Goal: Information Seeking & Learning: Learn about a topic

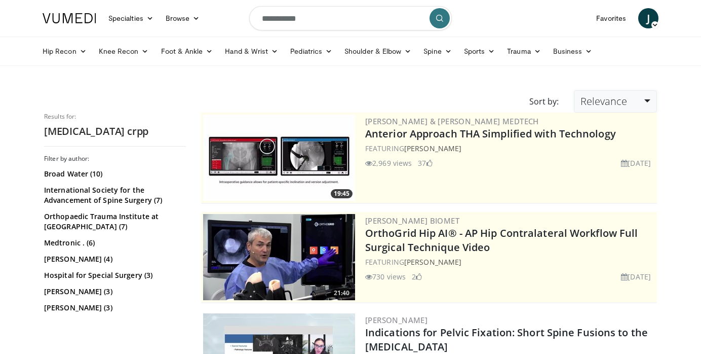
click at [646, 101] on link "Relevance" at bounding box center [615, 101] width 83 height 22
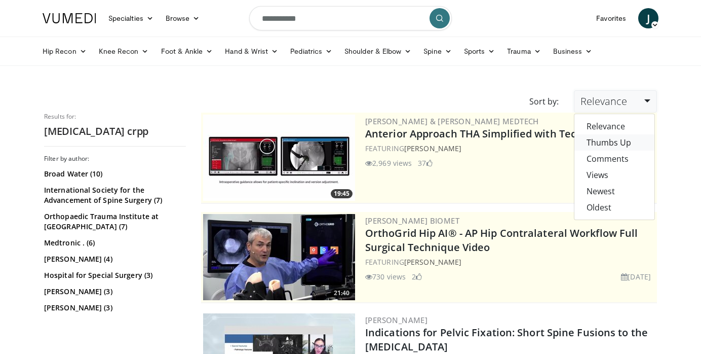
click at [625, 139] on link "Thumbs Up" at bounding box center [615, 142] width 80 height 16
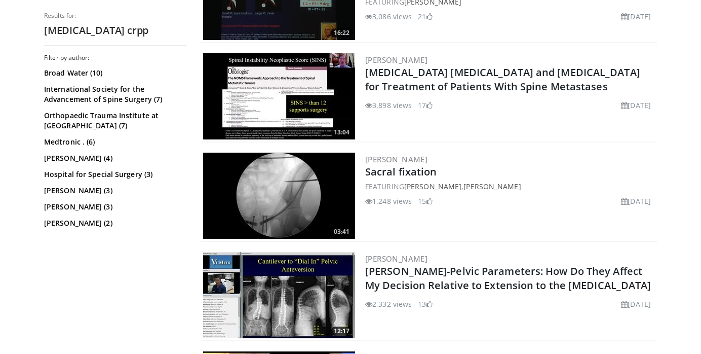
scroll to position [360, 0]
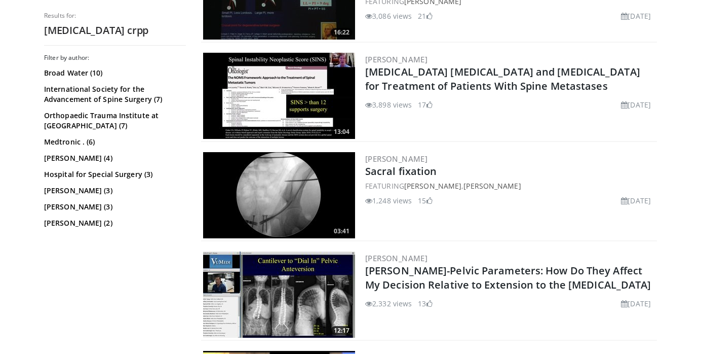
click at [300, 199] on img at bounding box center [279, 195] width 152 height 86
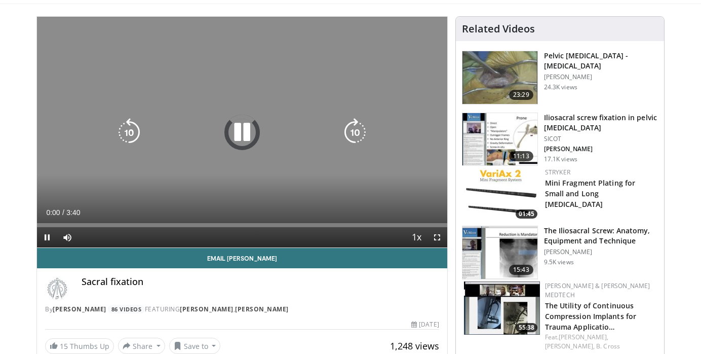
scroll to position [63, 0]
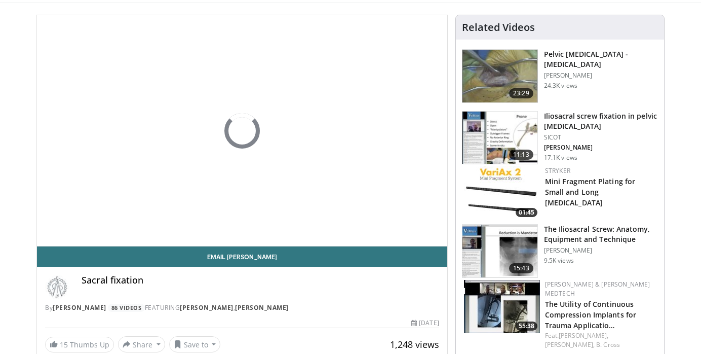
click at [581, 239] on h3 "The Iliosacral Screw: Anatomy, Equipment and Technique" at bounding box center [601, 234] width 114 height 20
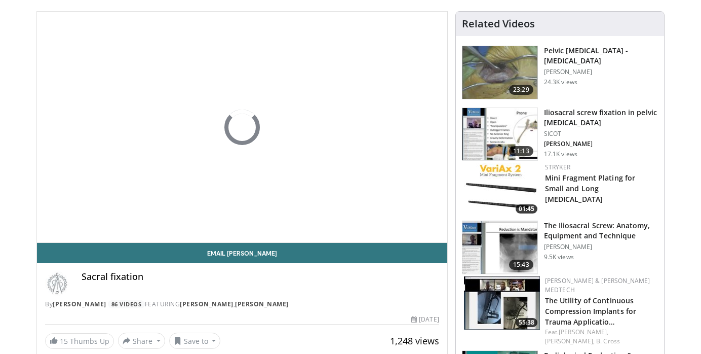
scroll to position [0, 0]
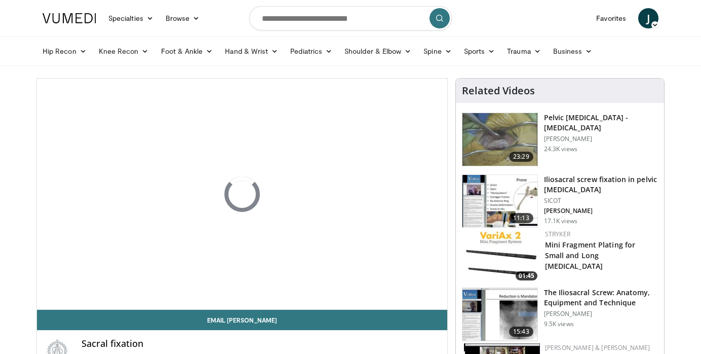
click at [596, 182] on h3 "Iliosacral screw fixation in pelvic [MEDICAL_DATA]" at bounding box center [601, 184] width 114 height 20
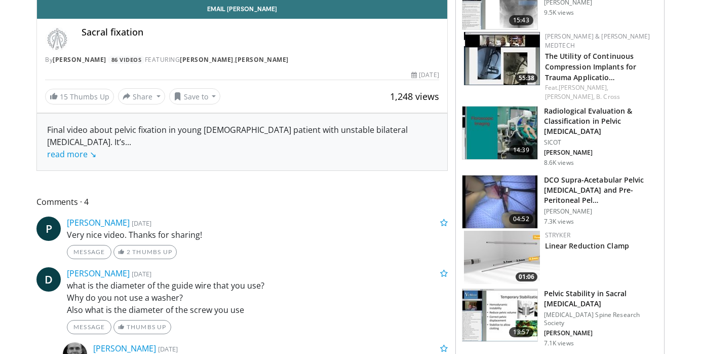
scroll to position [312, 0]
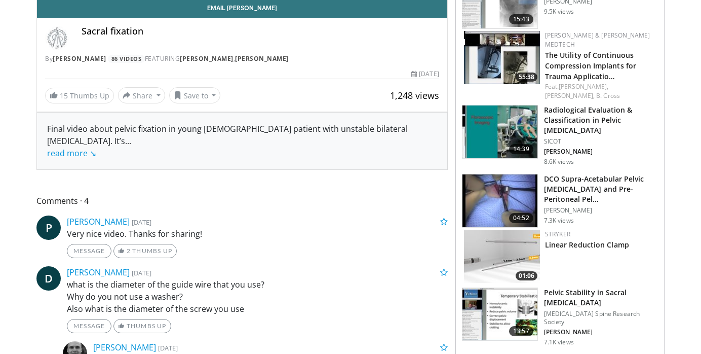
click at [621, 105] on h3 "Radiological Evaluation & Classification in Pelvic [MEDICAL_DATA]" at bounding box center [601, 120] width 114 height 30
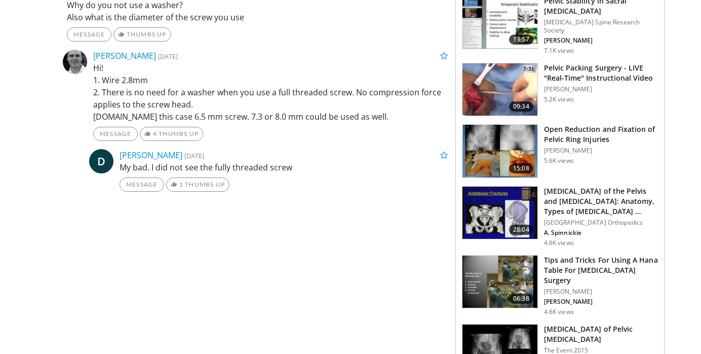
scroll to position [605, 0]
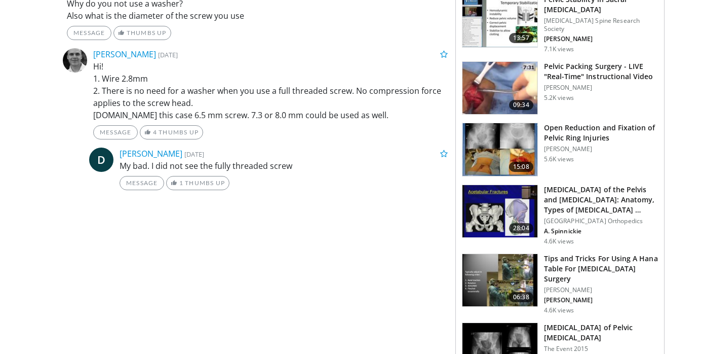
click at [622, 123] on h3 "Open Reduction and Fixation of Pelvic Ring Injuries" at bounding box center [601, 133] width 114 height 20
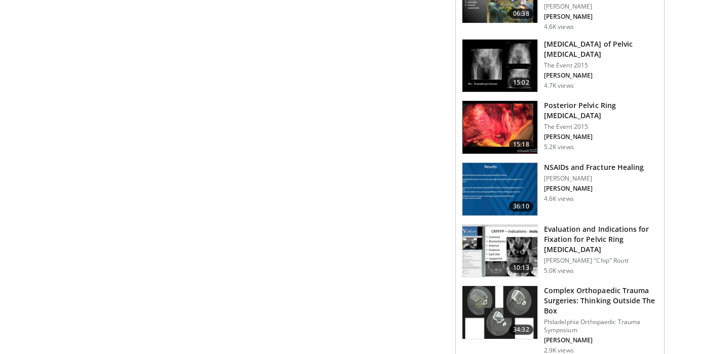
scroll to position [892, 0]
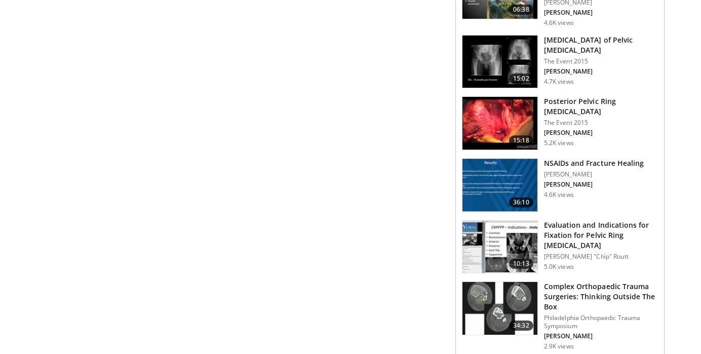
click at [634, 96] on h3 "Posterior Pelvic Ring [MEDICAL_DATA]" at bounding box center [601, 106] width 114 height 20
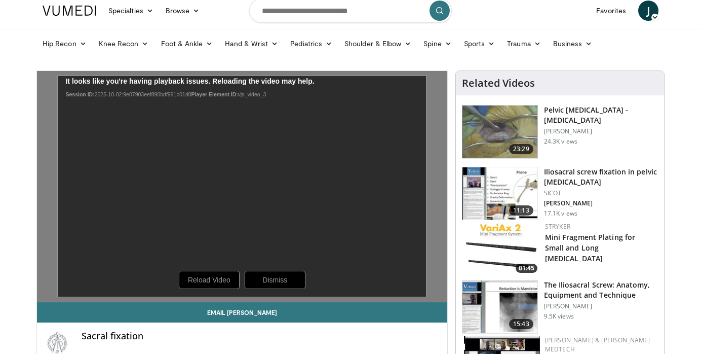
scroll to position [0, 0]
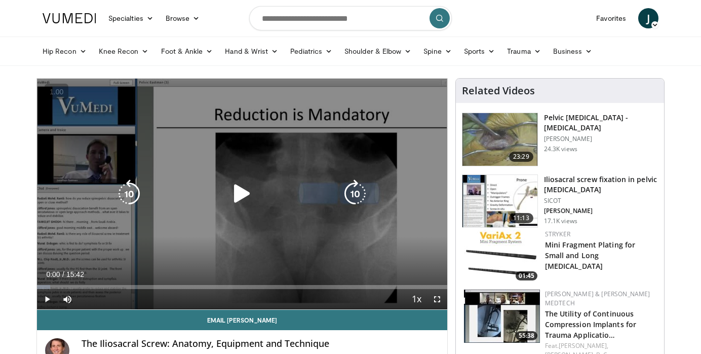
click at [245, 193] on icon "Video Player" at bounding box center [242, 193] width 28 height 28
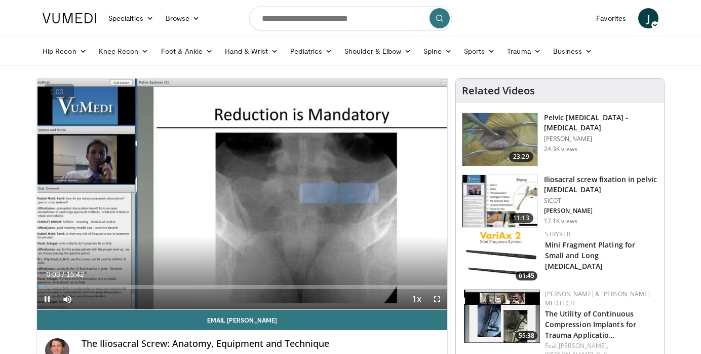
click at [0, 0] on button "+" at bounding box center [0, 0] width 0 height 0
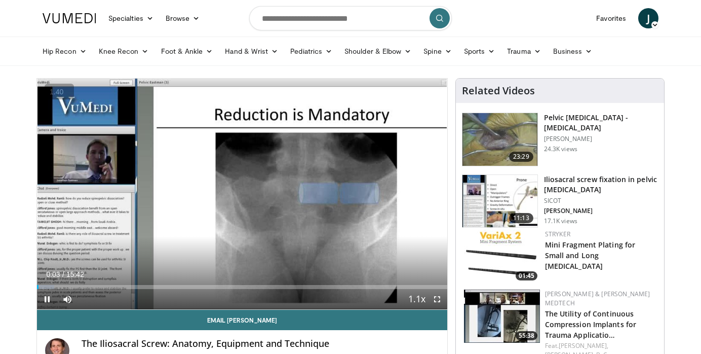
click at [0, 0] on button "+" at bounding box center [0, 0] width 0 height 0
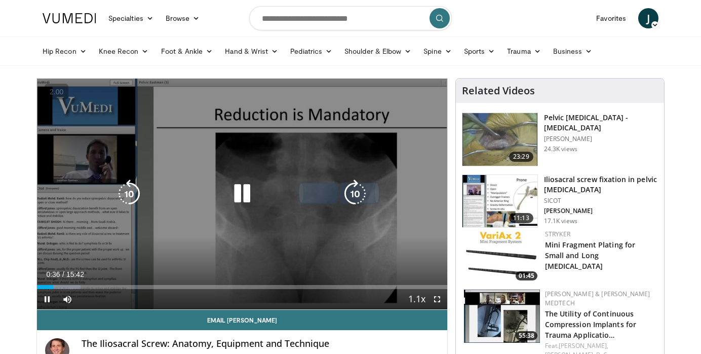
click at [308, 127] on div "10 seconds Tap to unmute" at bounding box center [242, 194] width 410 height 231
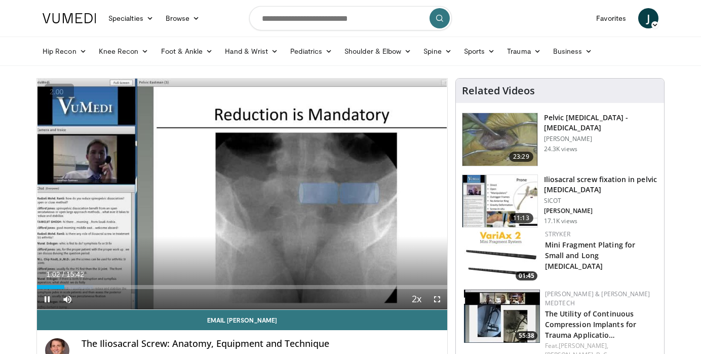
click at [0, 0] on button "−" at bounding box center [0, 0] width 0 height 0
click at [436, 298] on span "Video Player" at bounding box center [437, 299] width 20 height 20
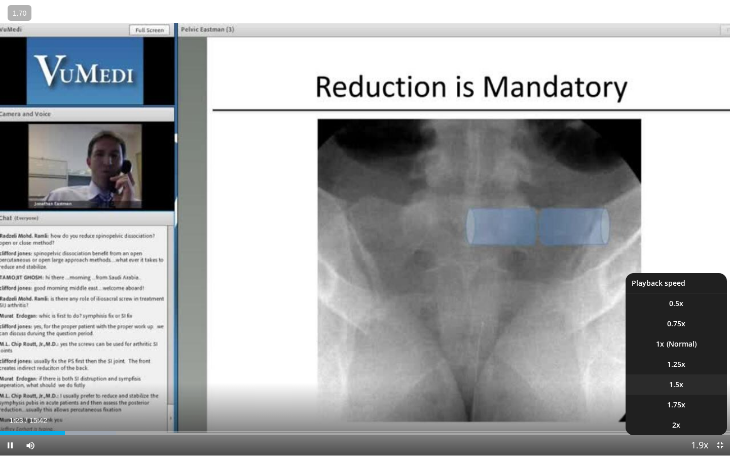
click at [684, 353] on li "1.5x" at bounding box center [675, 384] width 101 height 20
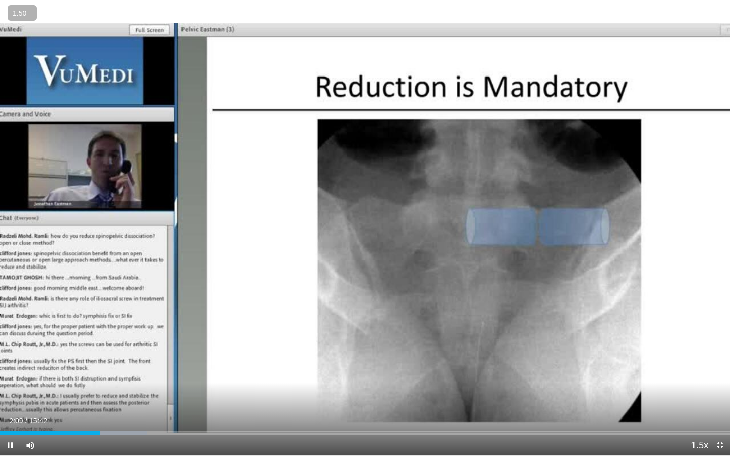
click at [0, 0] on button "+" at bounding box center [0, 0] width 0 height 0
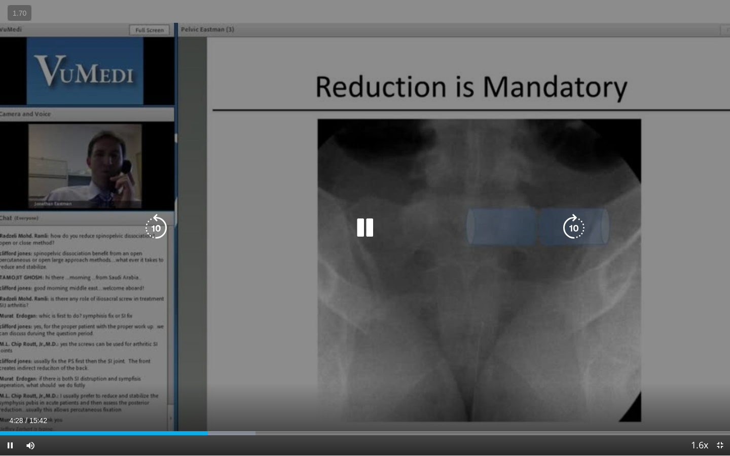
click at [206, 175] on div "10 seconds Tap to unmute" at bounding box center [365, 228] width 730 height 456
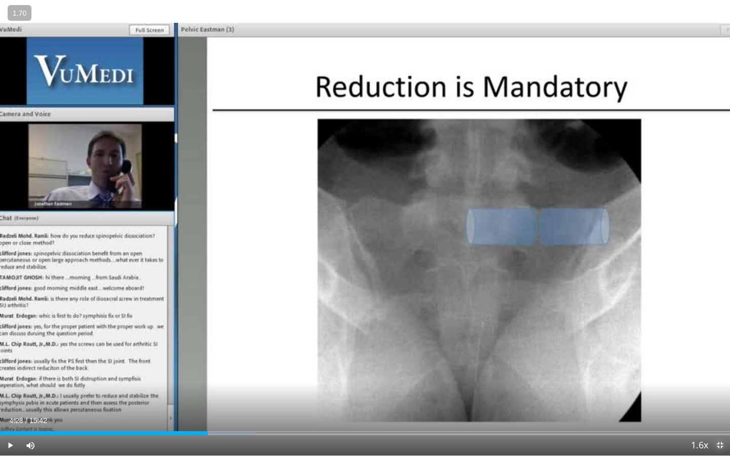
click at [701, 353] on span "Video Player" at bounding box center [719, 445] width 20 height 20
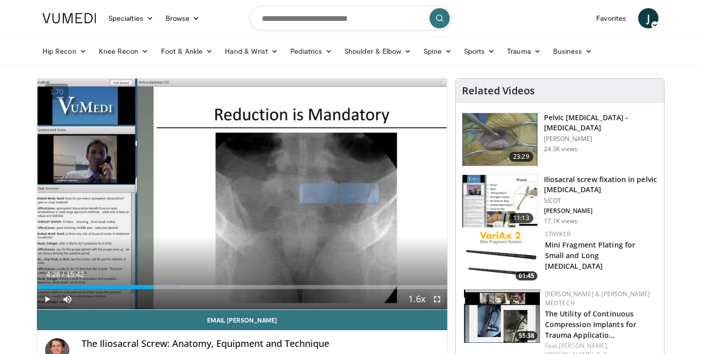
click at [440, 303] on span "Video Player" at bounding box center [437, 299] width 20 height 20
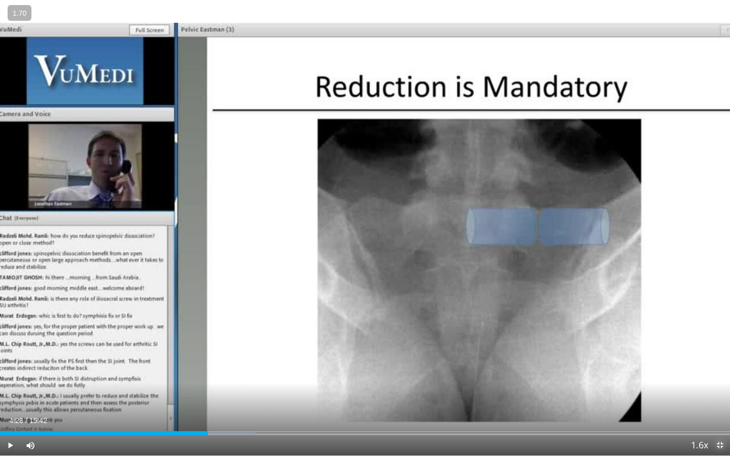
click at [701, 353] on span "Video Player" at bounding box center [719, 445] width 20 height 20
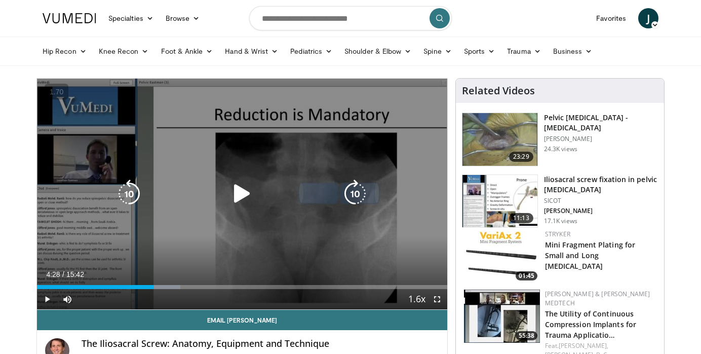
click at [261, 193] on div "Video Player" at bounding box center [242, 193] width 246 height 20
click at [246, 194] on icon "Video Player" at bounding box center [242, 193] width 28 height 28
click at [399, 248] on div "10 seconds Tap to unmute" at bounding box center [242, 194] width 410 height 231
click at [284, 194] on div "Video Player" at bounding box center [242, 193] width 246 height 20
click at [241, 200] on icon "Video Player" at bounding box center [242, 193] width 28 height 28
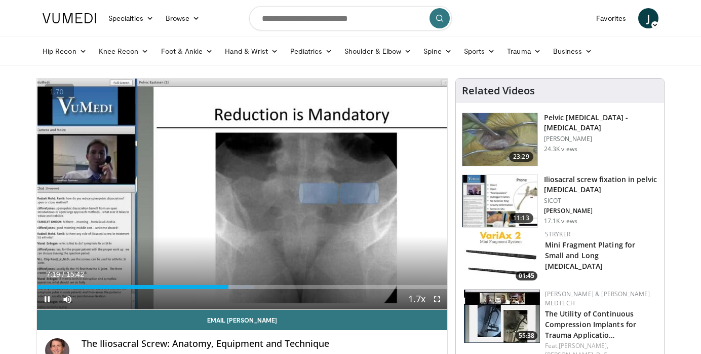
click at [0, 0] on button "+" at bounding box center [0, 0] width 0 height 0
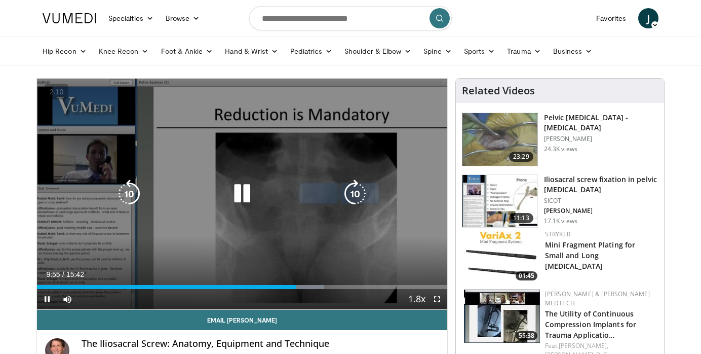
click at [241, 194] on icon "Video Player" at bounding box center [242, 193] width 28 height 28
click at [68, 184] on div "10 seconds Tap to unmute" at bounding box center [242, 194] width 410 height 231
click at [127, 194] on icon "Video Player" at bounding box center [129, 193] width 28 height 28
click at [249, 197] on icon "Video Player" at bounding box center [242, 193] width 28 height 28
click at [239, 191] on icon "Video Player" at bounding box center [242, 193] width 28 height 28
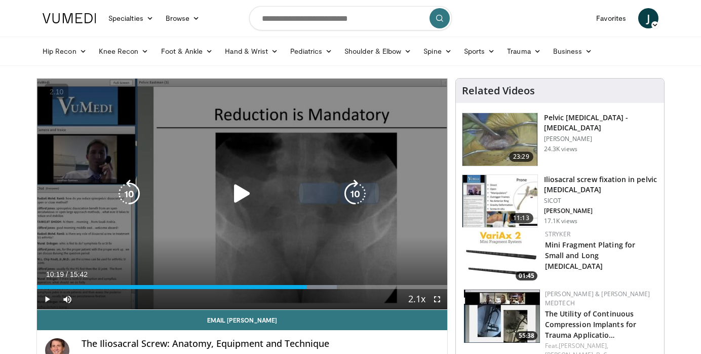
click at [236, 194] on icon "Video Player" at bounding box center [242, 193] width 28 height 28
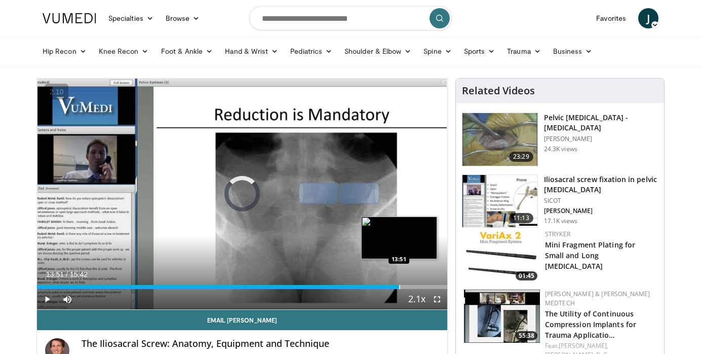
click at [399, 285] on div "Progress Bar" at bounding box center [399, 287] width 1 height 4
click at [420, 285] on div "Progress Bar" at bounding box center [420, 287] width 1 height 4
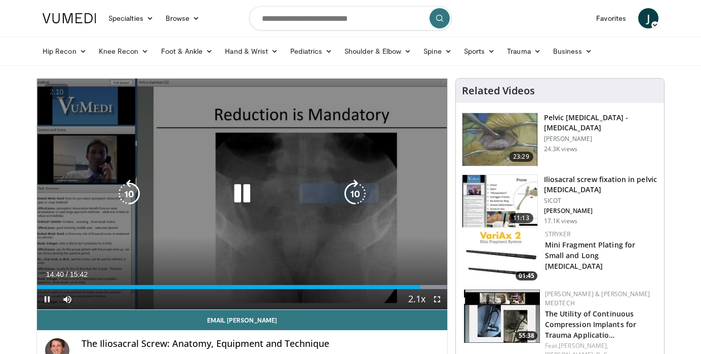
click at [240, 196] on icon "Video Player" at bounding box center [242, 193] width 28 height 28
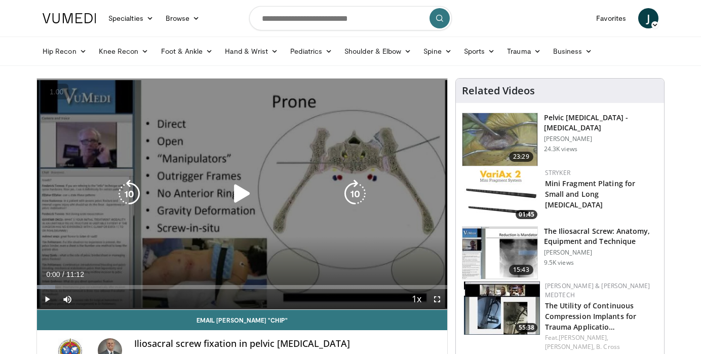
click at [239, 194] on icon "Video Player" at bounding box center [242, 193] width 28 height 28
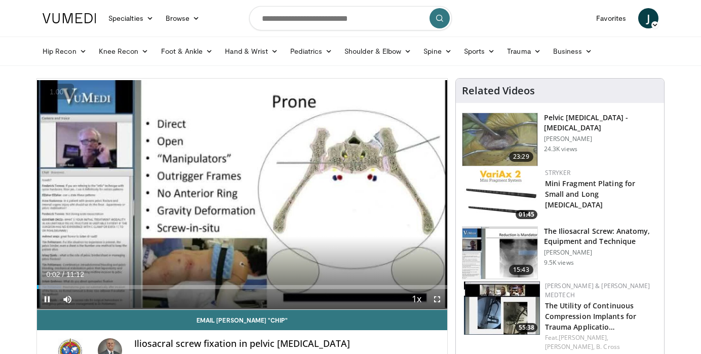
click at [0, 0] on button "+" at bounding box center [0, 0] width 0 height 0
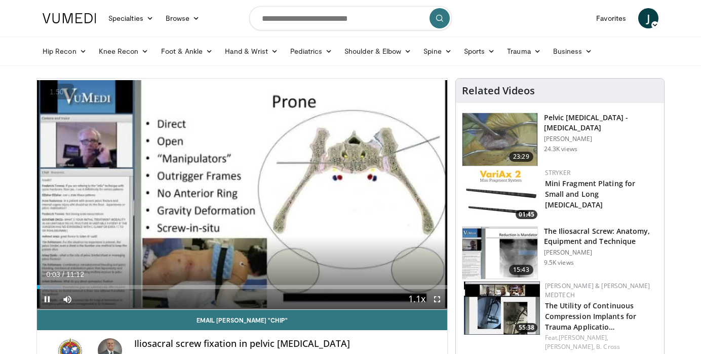
click at [0, 0] on button "+" at bounding box center [0, 0] width 0 height 0
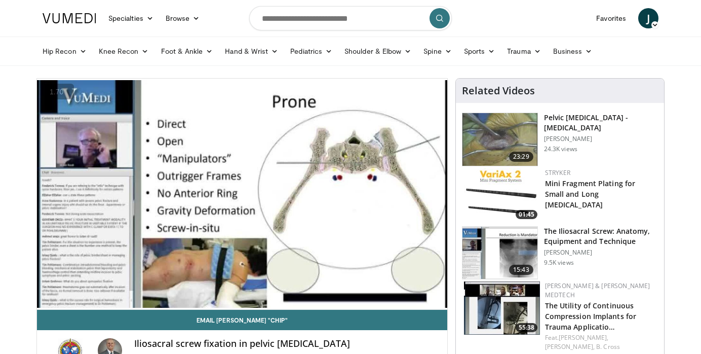
click at [0, 0] on button "+" at bounding box center [0, 0] width 0 height 0
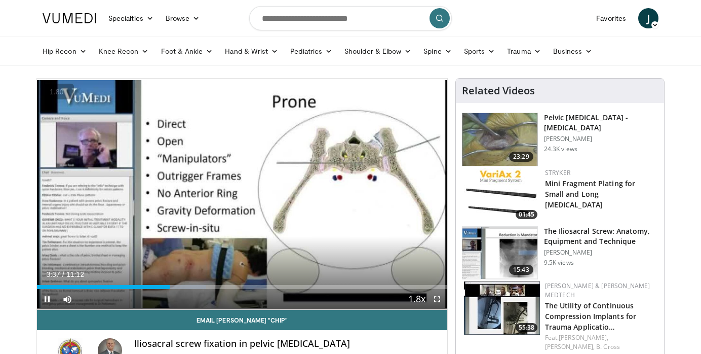
click at [0, 0] on button "+" at bounding box center [0, 0] width 0 height 0
click at [0, 0] on button "−" at bounding box center [0, 0] width 0 height 0
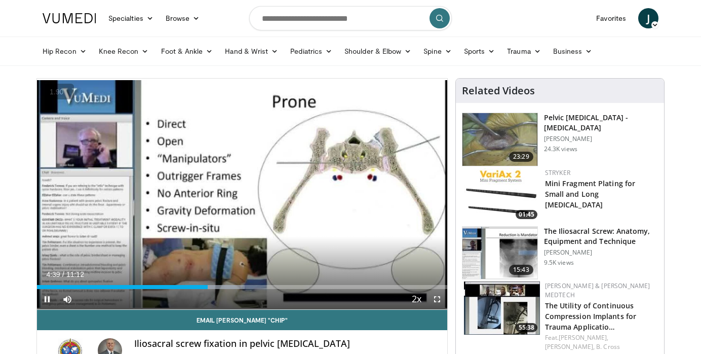
click at [0, 0] on button "−" at bounding box center [0, 0] width 0 height 0
click at [0, 0] on button "+" at bounding box center [0, 0] width 0 height 0
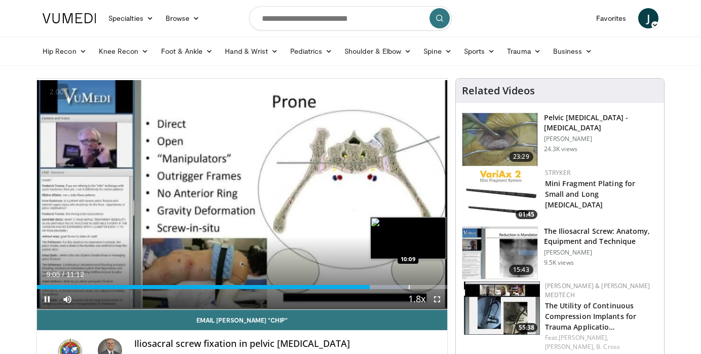
click at [409, 286] on div "Progress Bar" at bounding box center [409, 287] width 1 height 4
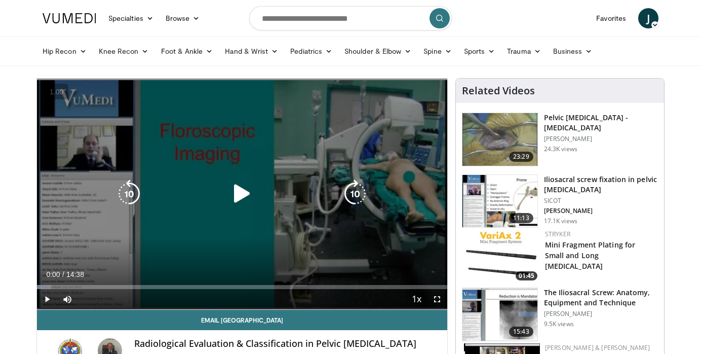
click at [238, 185] on icon "Video Player" at bounding box center [242, 193] width 28 height 28
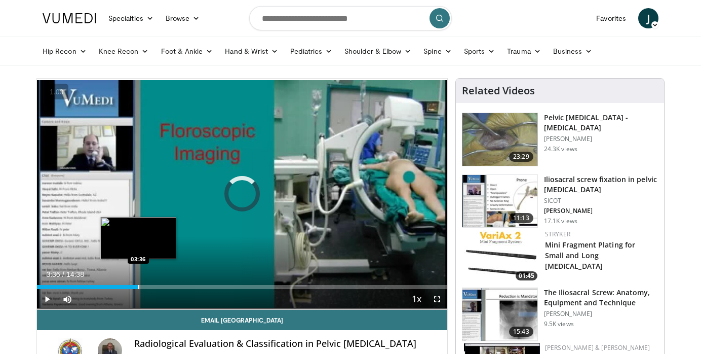
click at [138, 287] on div "Progress Bar" at bounding box center [138, 287] width 1 height 4
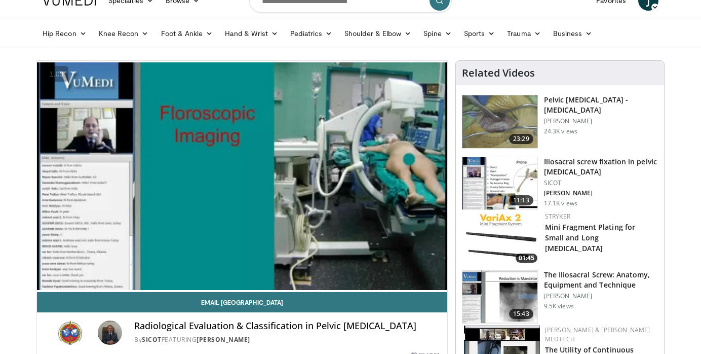
scroll to position [20, 0]
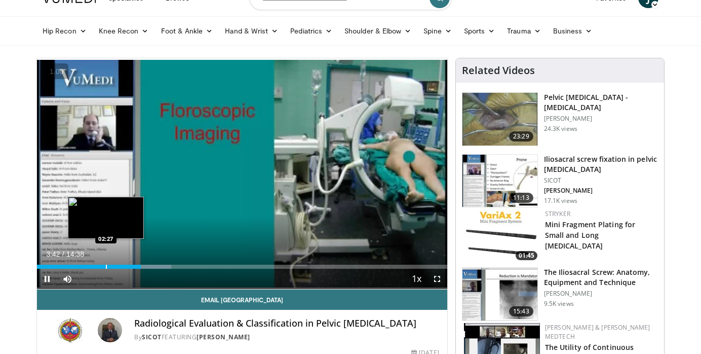
click at [106, 267] on div "Progress Bar" at bounding box center [106, 267] width 1 height 4
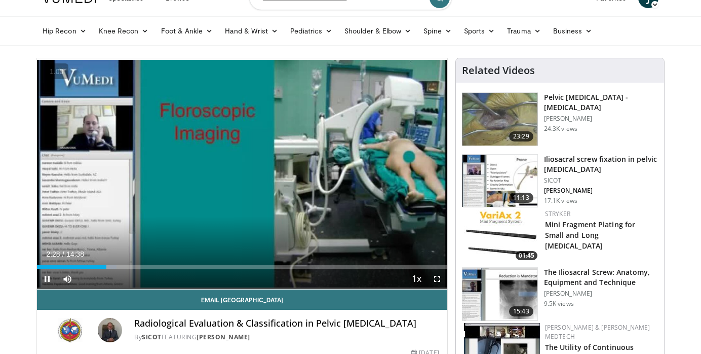
click at [148, 272] on div "Current Time 2:28 / Duration 14:38 Pause Skip Backward Skip Forward Mute Loaded…" at bounding box center [242, 279] width 410 height 20
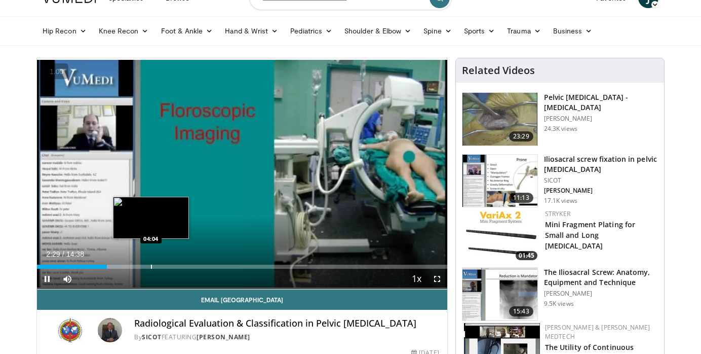
click at [151, 267] on div "Progress Bar" at bounding box center [151, 267] width 1 height 4
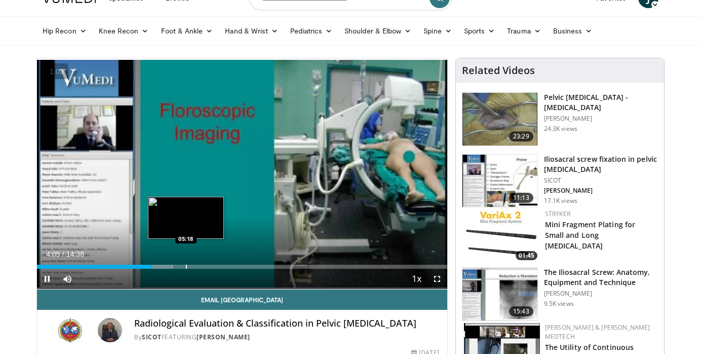
click at [186, 268] on div "Progress Bar" at bounding box center [186, 267] width 1 height 4
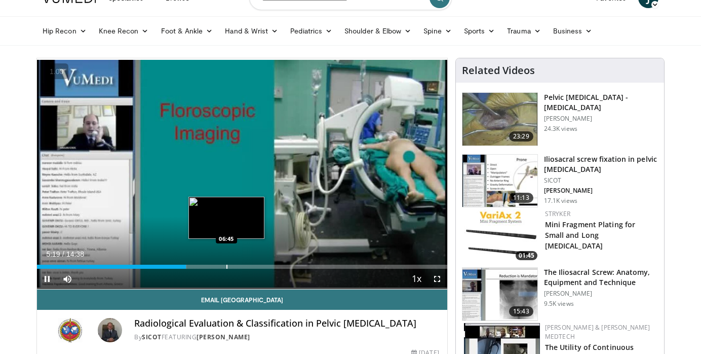
click at [227, 268] on div "Progress Bar" at bounding box center [227, 267] width 1 height 4
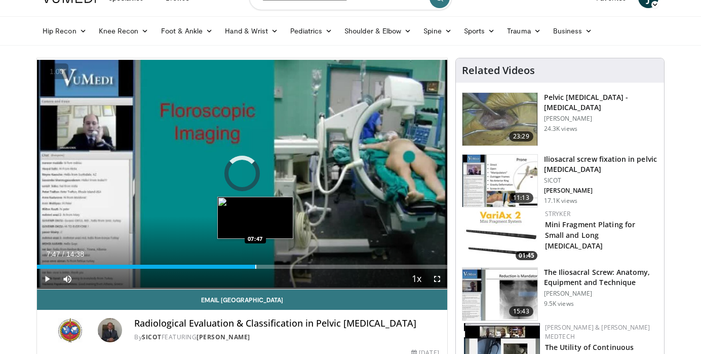
click at [255, 268] on div "Progress Bar" at bounding box center [255, 267] width 1 height 4
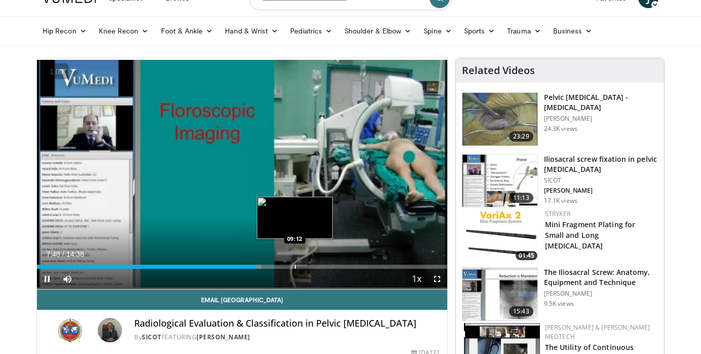
click at [295, 268] on div "Progress Bar" at bounding box center [295, 267] width 1 height 4
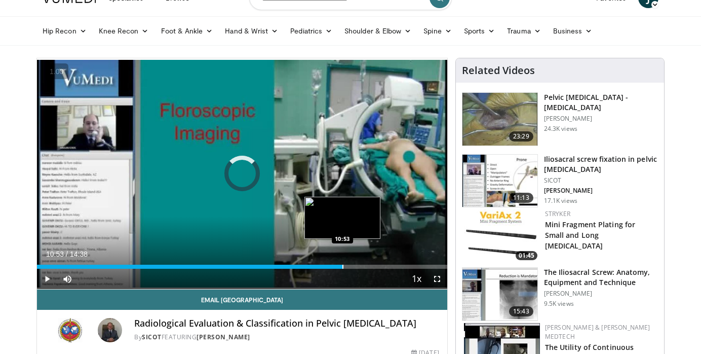
click at [343, 268] on div "Progress Bar" at bounding box center [343, 267] width 1 height 4
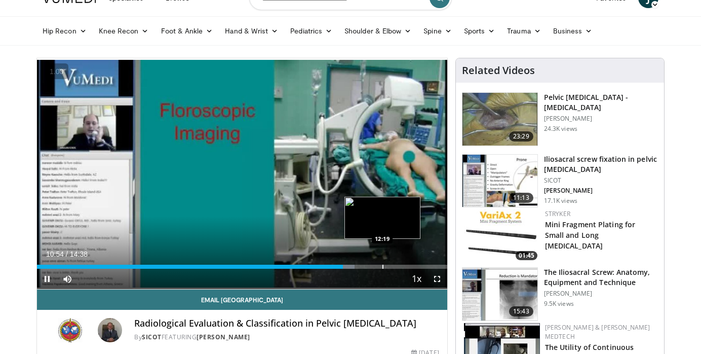
click at [383, 267] on div "Progress Bar" at bounding box center [383, 267] width 1 height 4
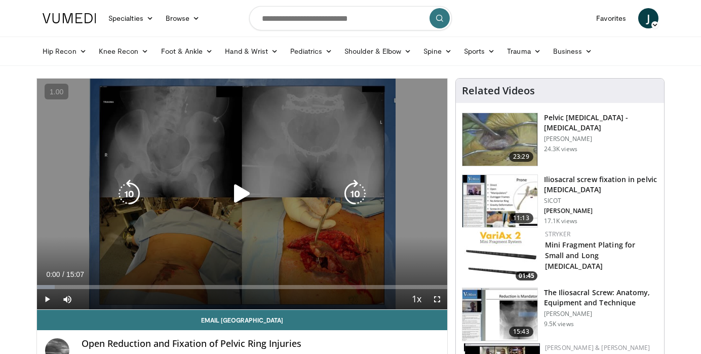
click at [236, 195] on icon "Video Player" at bounding box center [242, 193] width 28 height 28
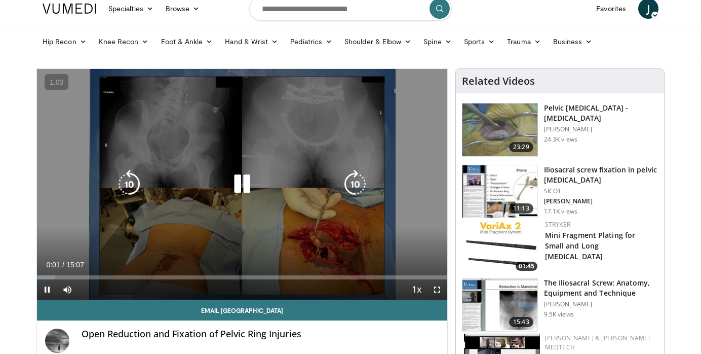
scroll to position [9, 0]
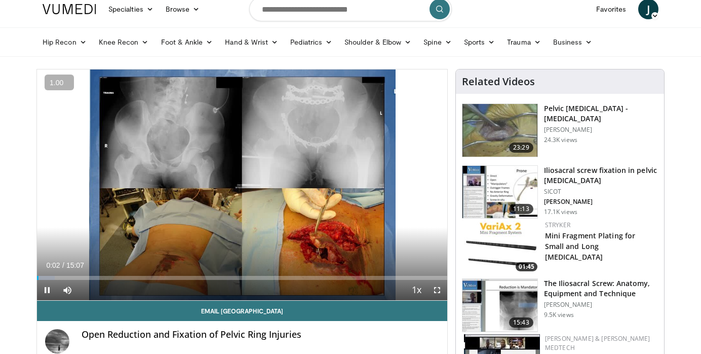
click at [0, 0] on button "+" at bounding box center [0, 0] width 0 height 0
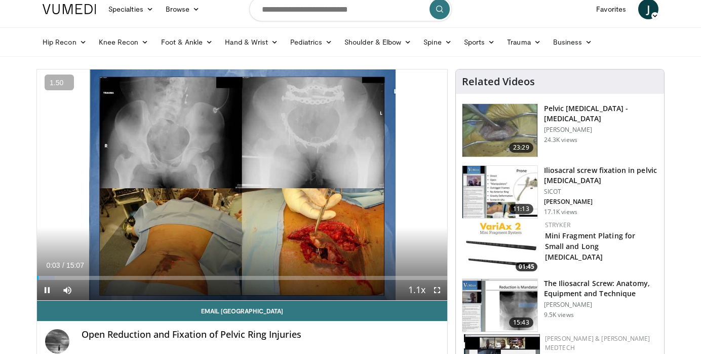
click at [0, 0] on button "+" at bounding box center [0, 0] width 0 height 0
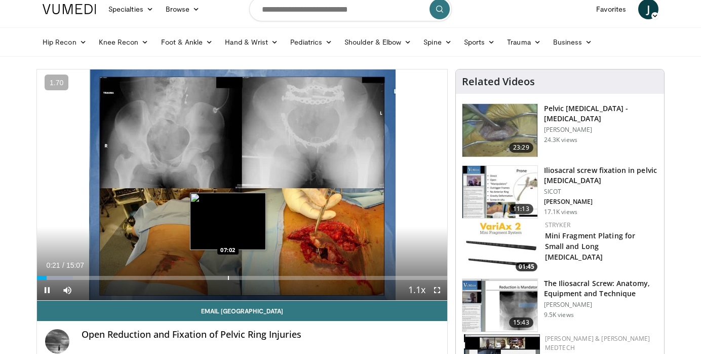
click at [228, 277] on div "Progress Bar" at bounding box center [228, 278] width 1 height 4
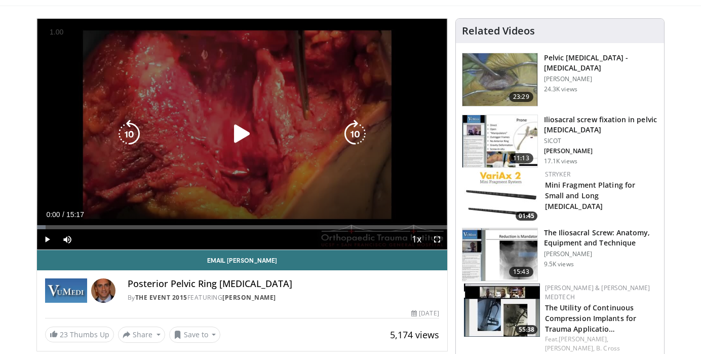
scroll to position [63, 0]
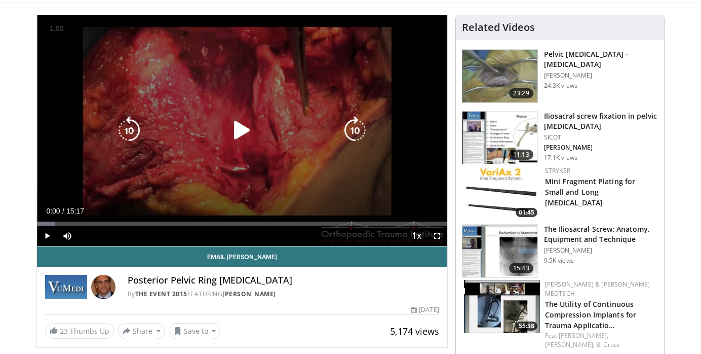
click at [241, 134] on icon "Video Player" at bounding box center [242, 130] width 28 height 28
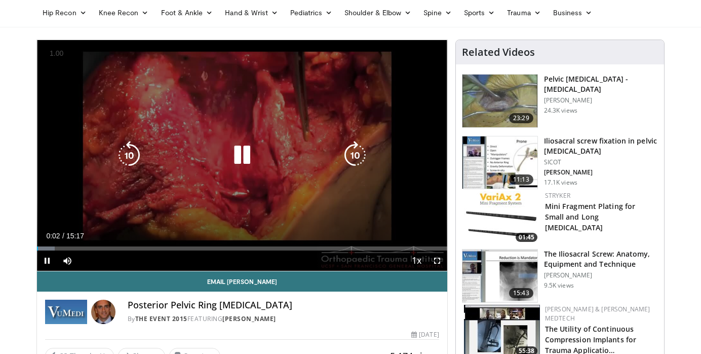
scroll to position [32, 0]
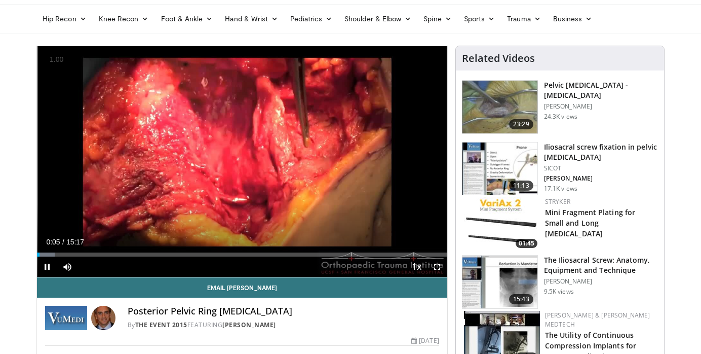
click at [0, 0] on button "+" at bounding box center [0, 0] width 0 height 0
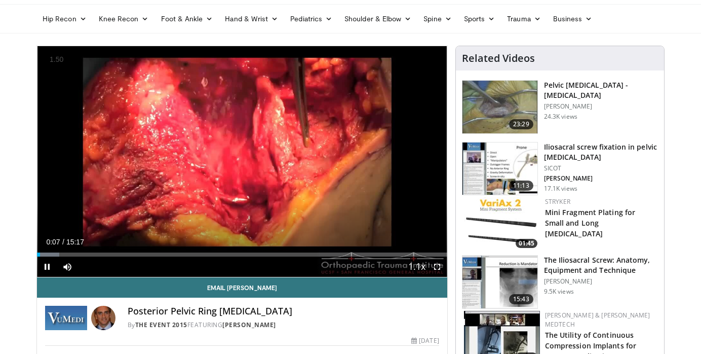
click at [0, 0] on button "+" at bounding box center [0, 0] width 0 height 0
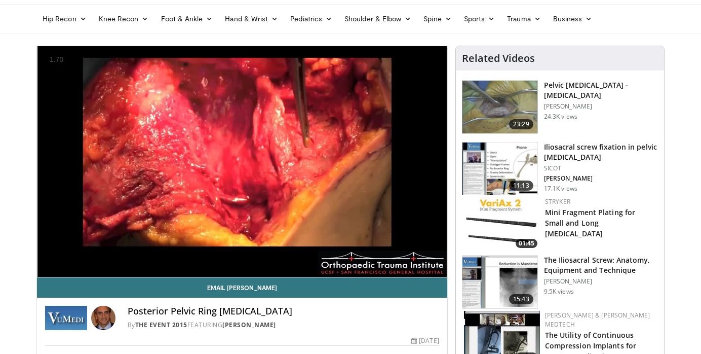
click at [0, 0] on button "+" at bounding box center [0, 0] width 0 height 0
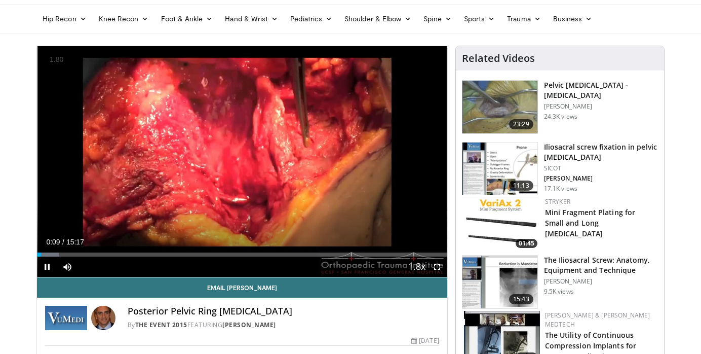
click at [0, 0] on button "+" at bounding box center [0, 0] width 0 height 0
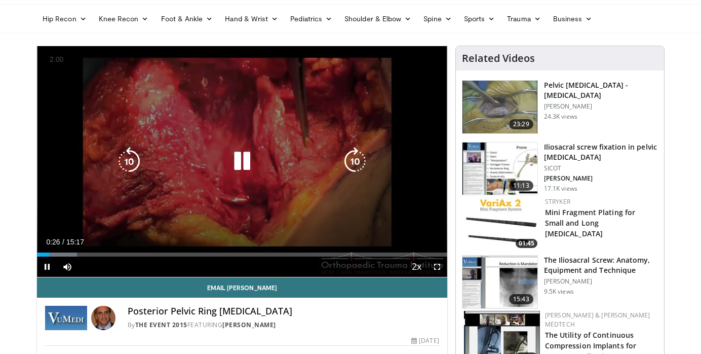
click at [234, 143] on div "10 seconds Tap to unmute" at bounding box center [242, 161] width 410 height 231
click at [244, 161] on icon "Video Player" at bounding box center [242, 161] width 28 height 28
click at [349, 155] on icon "Video Player" at bounding box center [355, 161] width 28 height 28
click at [352, 157] on icon "Video Player" at bounding box center [355, 161] width 28 height 28
click at [351, 159] on icon "Video Player" at bounding box center [355, 161] width 28 height 28
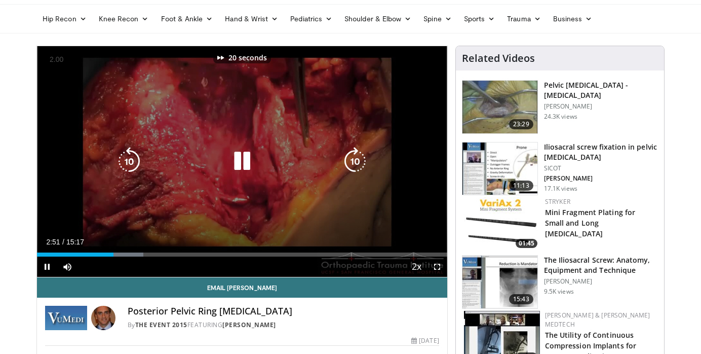
click at [351, 159] on icon "Video Player" at bounding box center [355, 161] width 28 height 28
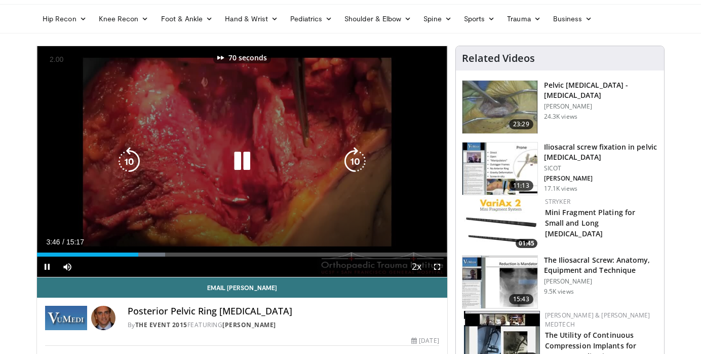
click at [351, 159] on icon "Video Player" at bounding box center [355, 161] width 28 height 28
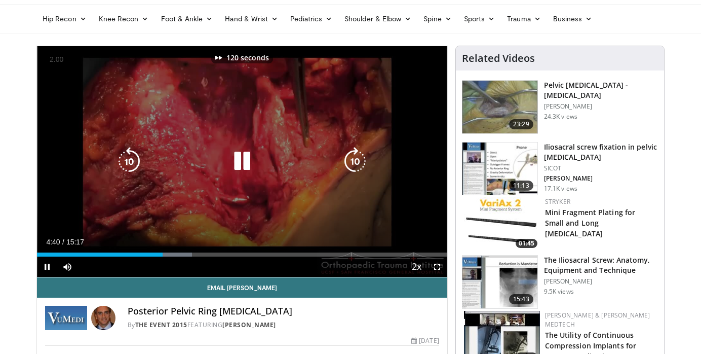
click at [351, 159] on icon "Video Player" at bounding box center [355, 161] width 28 height 28
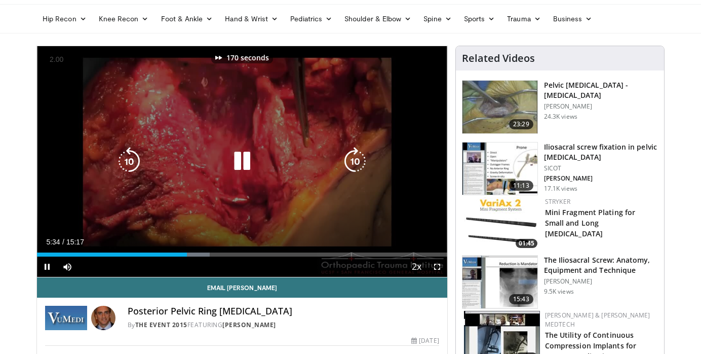
click at [351, 159] on icon "Video Player" at bounding box center [355, 161] width 28 height 28
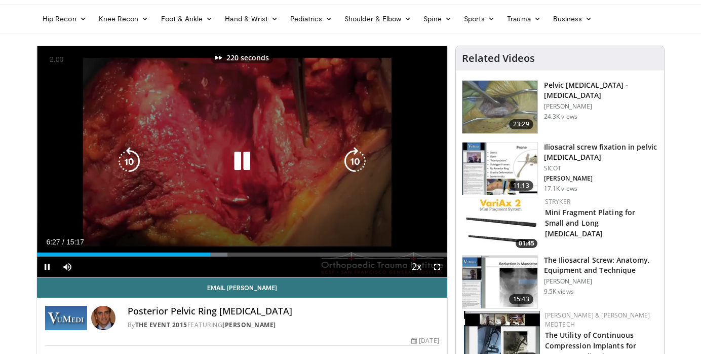
click at [351, 159] on icon "Video Player" at bounding box center [355, 161] width 28 height 28
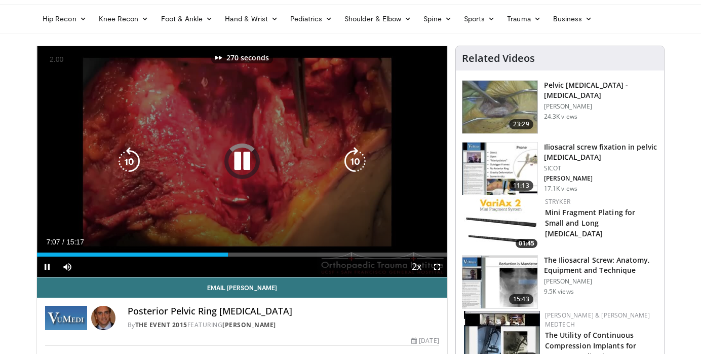
click at [351, 159] on icon "Video Player" at bounding box center [355, 161] width 28 height 28
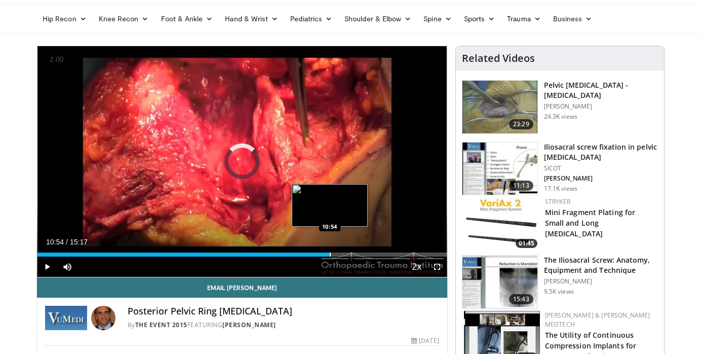
click at [330, 253] on div "Progress Bar" at bounding box center [330, 254] width 1 height 4
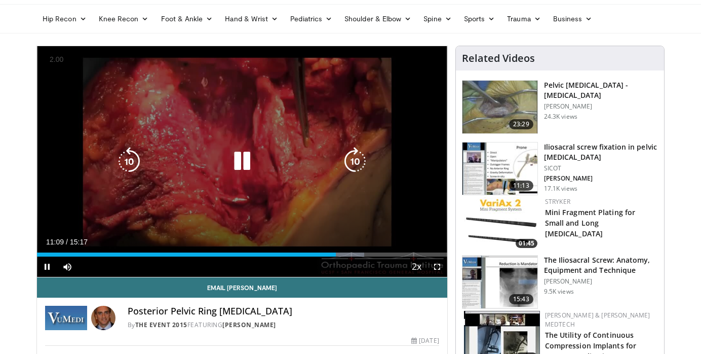
click at [122, 157] on icon "Video Player" at bounding box center [129, 161] width 28 height 28
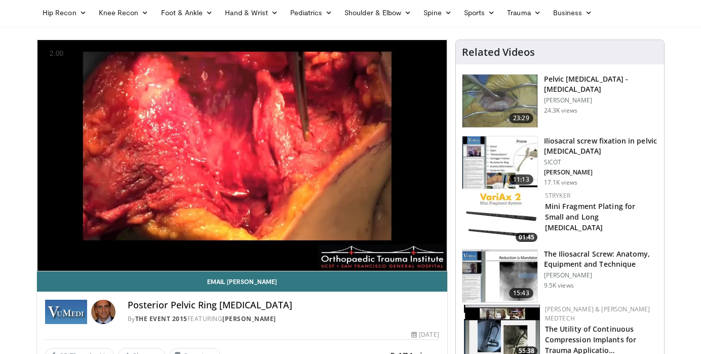
scroll to position [39, 0]
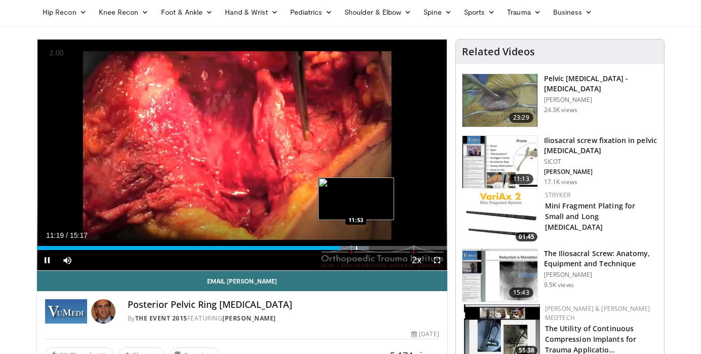
click at [356, 247] on div "Progress Bar" at bounding box center [356, 248] width 1 height 4
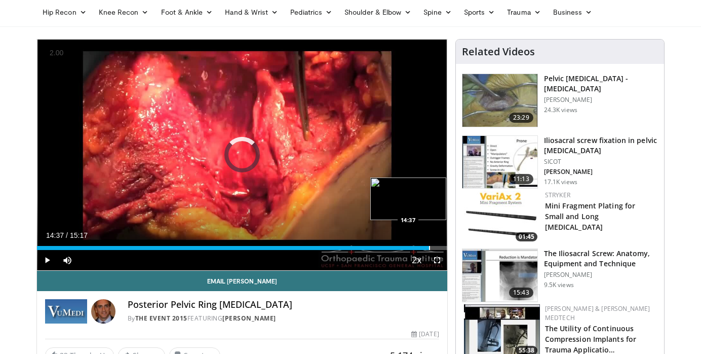
click at [429, 247] on div "Progress Bar" at bounding box center [429, 248] width 1 height 4
click at [388, 246] on div "Progress Bar" at bounding box center [388, 248] width 1 height 4
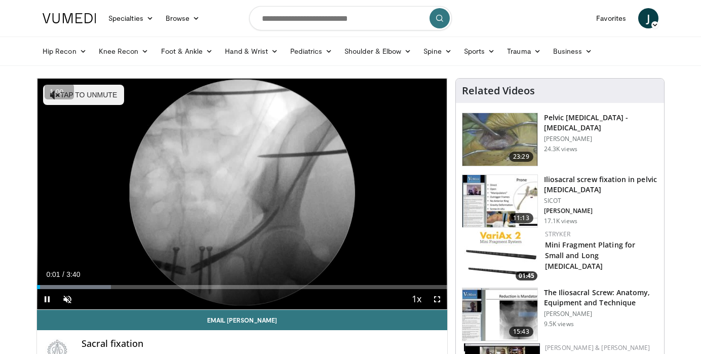
click at [51, 92] on span "1.00" at bounding box center [57, 92] width 20 height 10
click at [55, 97] on span "1.00" at bounding box center [57, 92] width 20 height 10
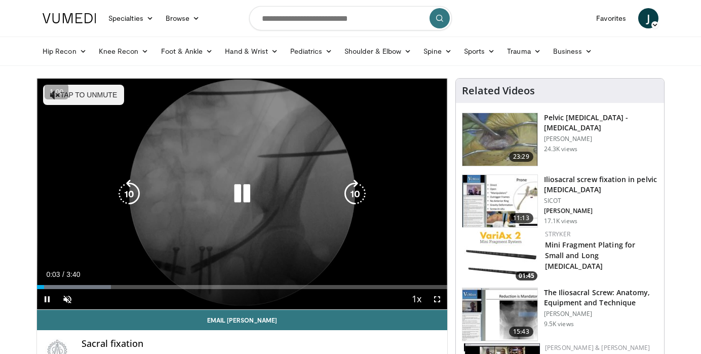
click at [88, 104] on button "Tap to unmute" at bounding box center [83, 95] width 81 height 20
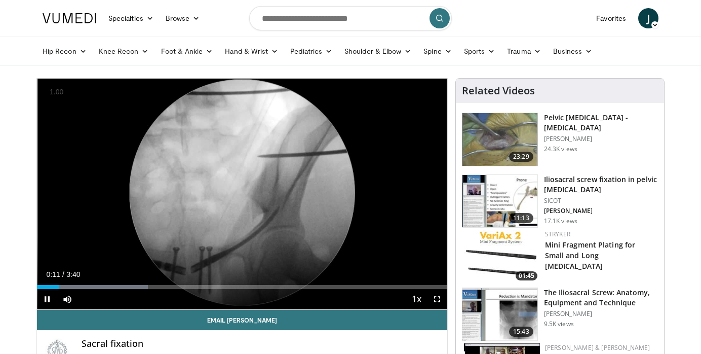
click at [0, 0] on button "+" at bounding box center [0, 0] width 0 height 0
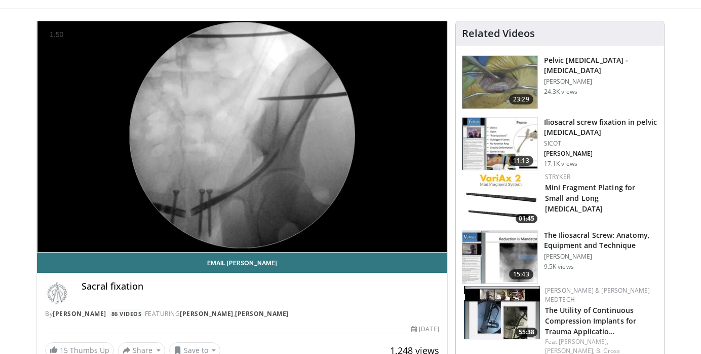
scroll to position [58, 0]
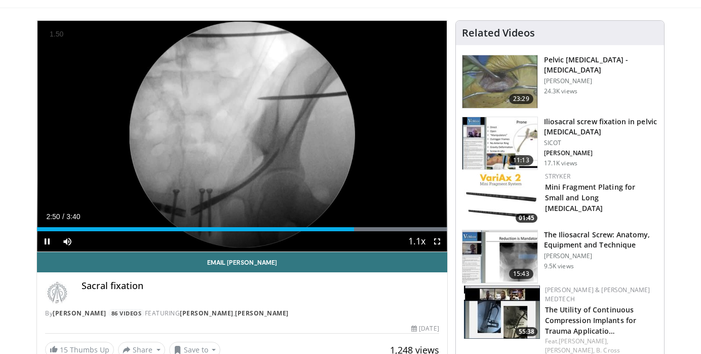
click at [0, 0] on button "+" at bounding box center [0, 0] width 0 height 0
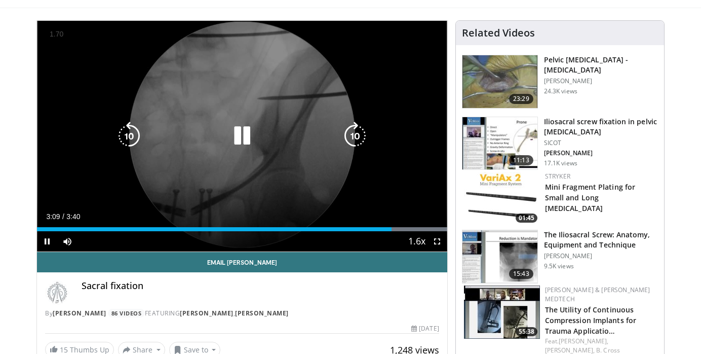
click at [246, 134] on icon "Video Player" at bounding box center [242, 136] width 28 height 28
